Goal: Information Seeking & Learning: Understand process/instructions

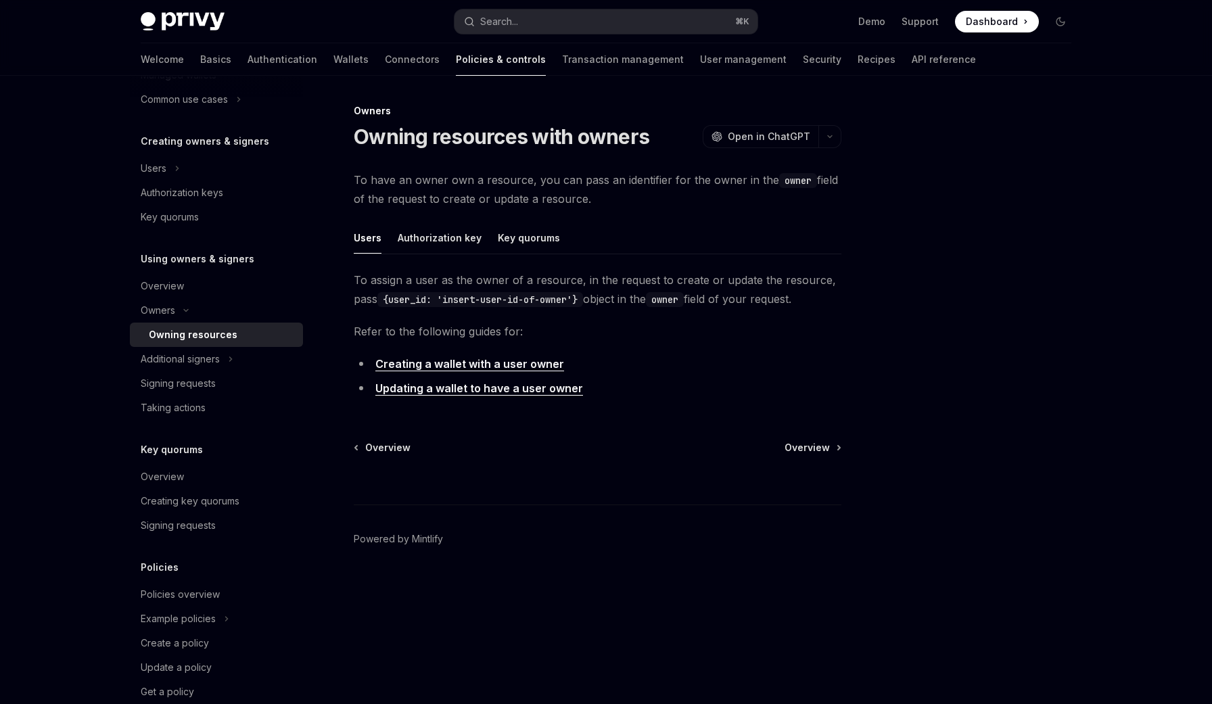
scroll to position [237, 0]
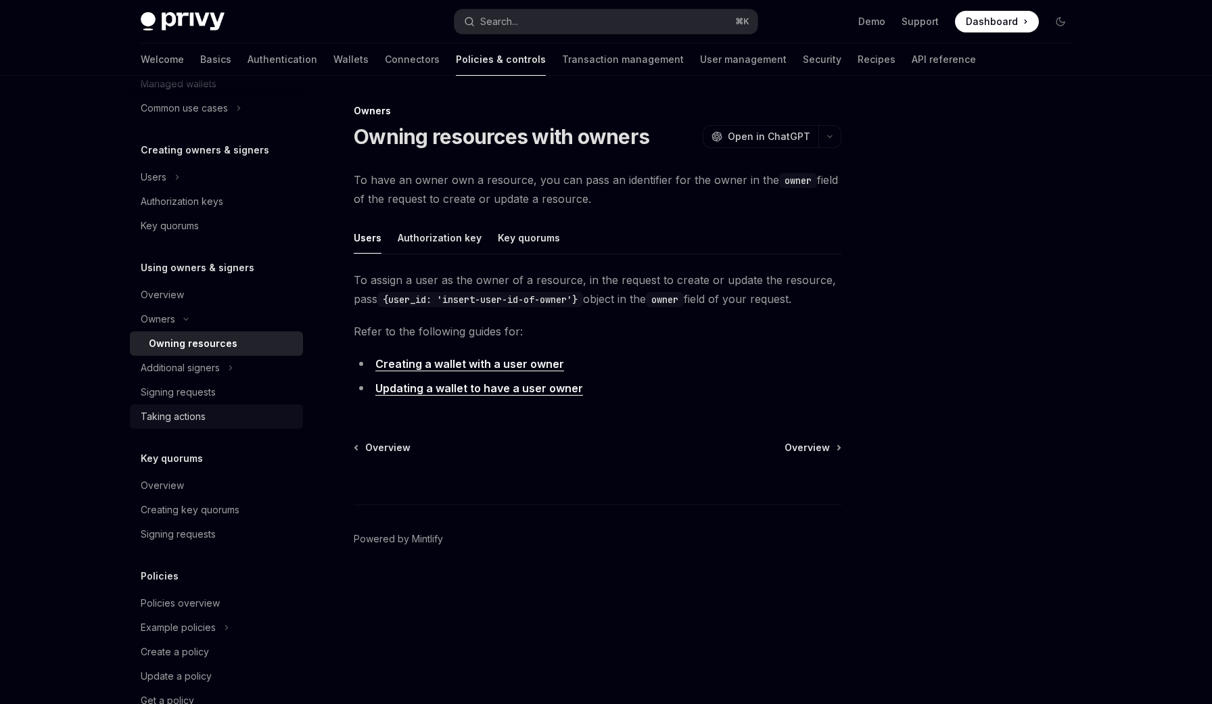
click at [218, 424] on div "Taking actions" at bounding box center [218, 417] width 154 height 16
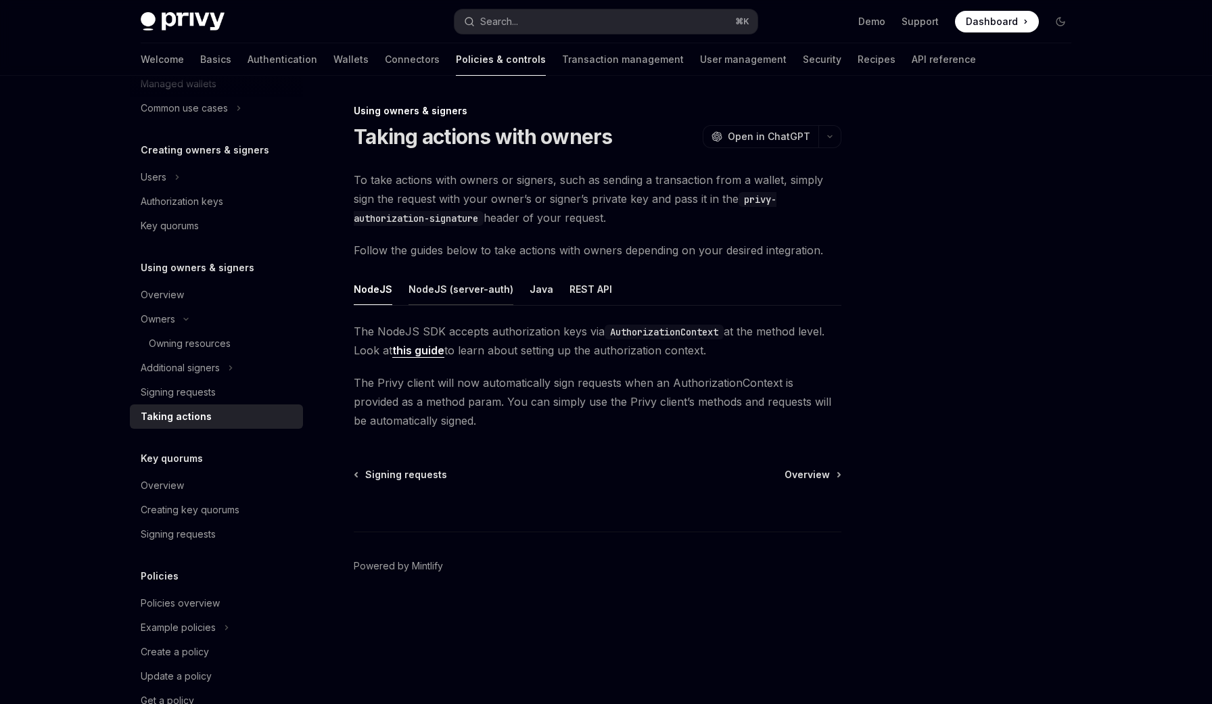
click at [482, 296] on button "NodeJS (server-auth)" at bounding box center [461, 289] width 105 height 32
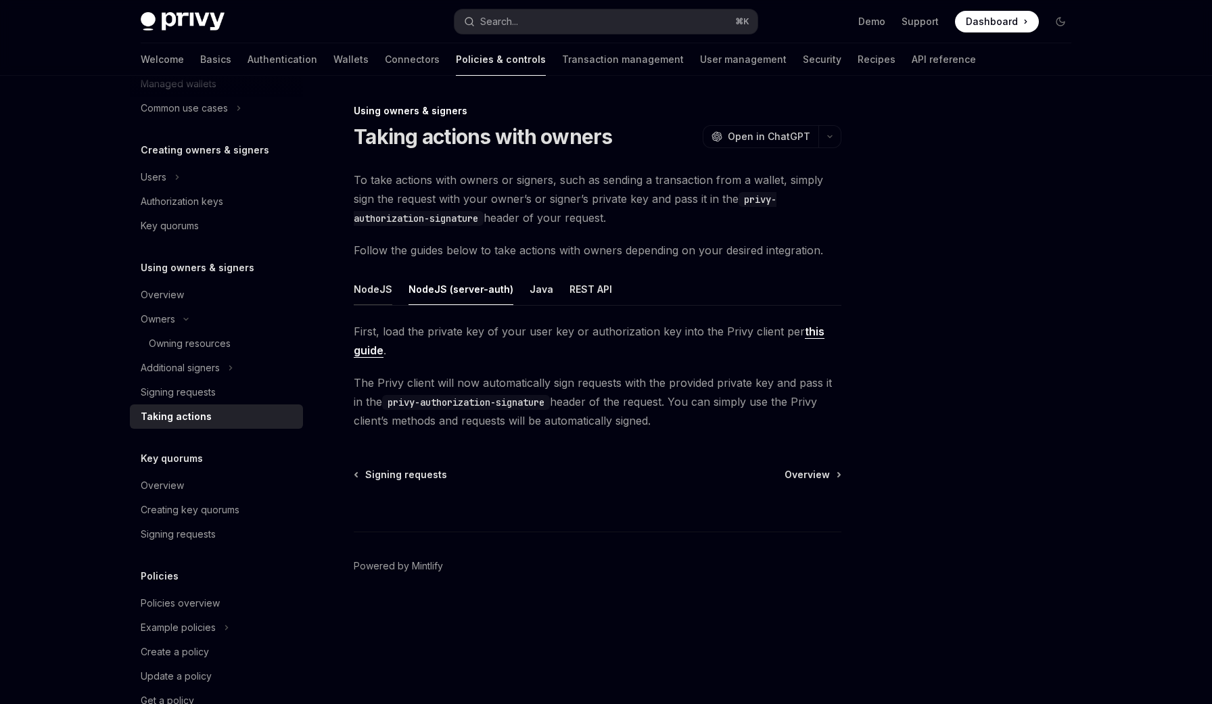
click at [386, 288] on button "NodeJS" at bounding box center [373, 289] width 39 height 32
type textarea "*"
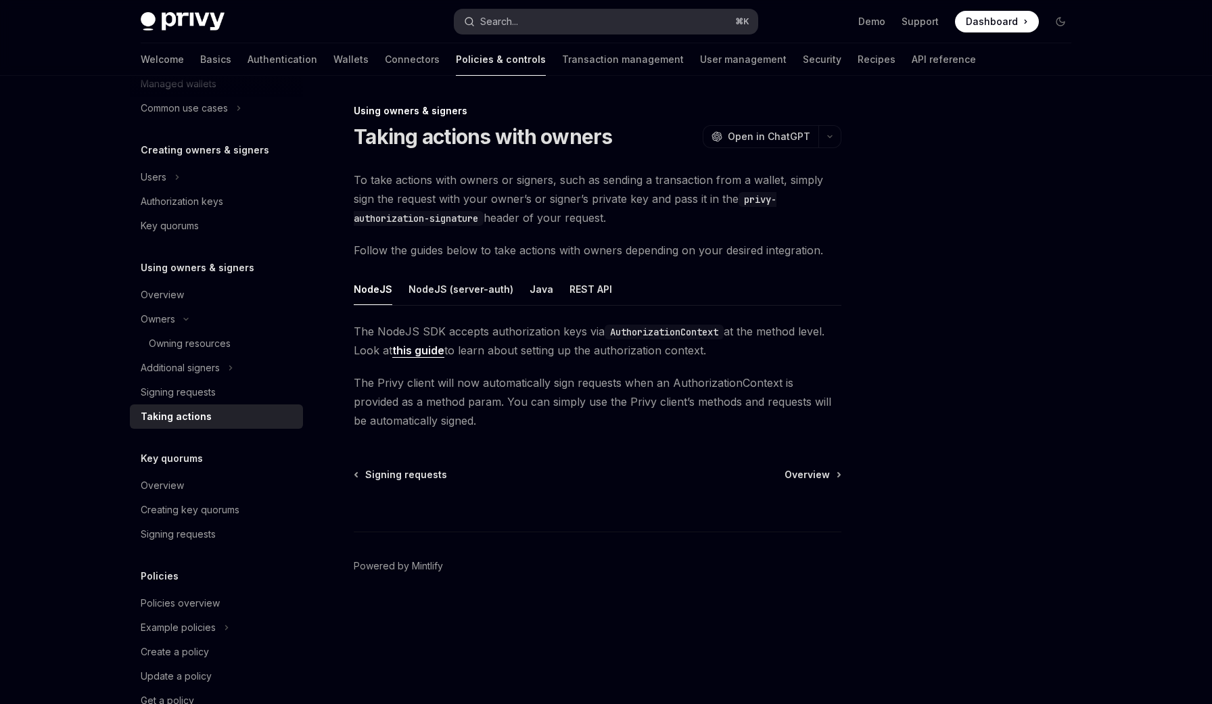
click at [659, 27] on button "Search... ⌘ K" at bounding box center [606, 21] width 303 height 24
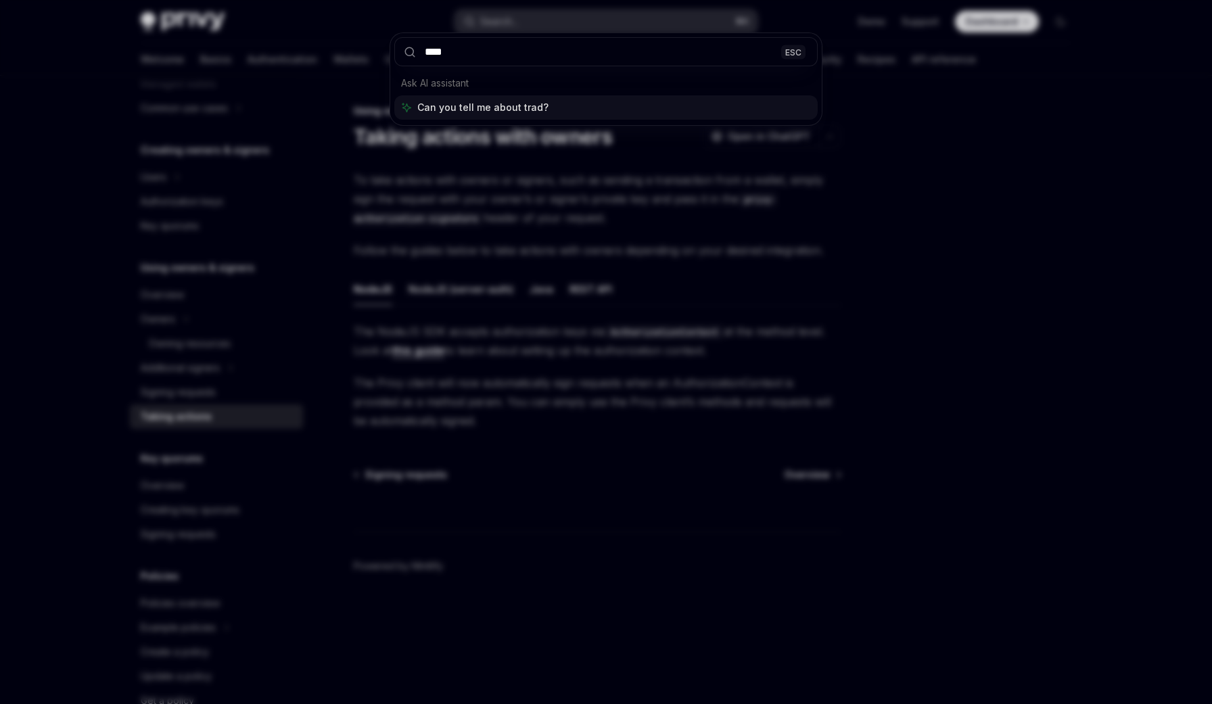
type input "*****"
